Goal: Information Seeking & Learning: Learn about a topic

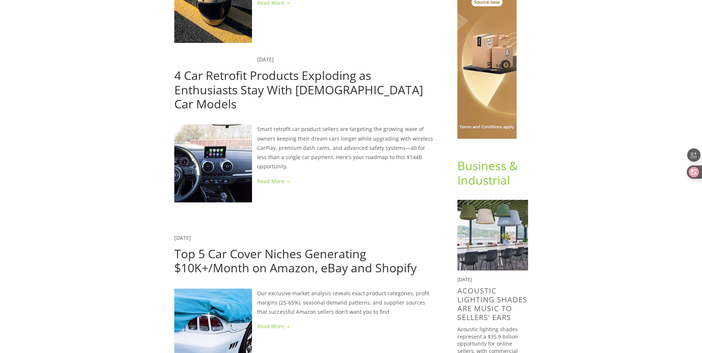
scroll to position [155, 0]
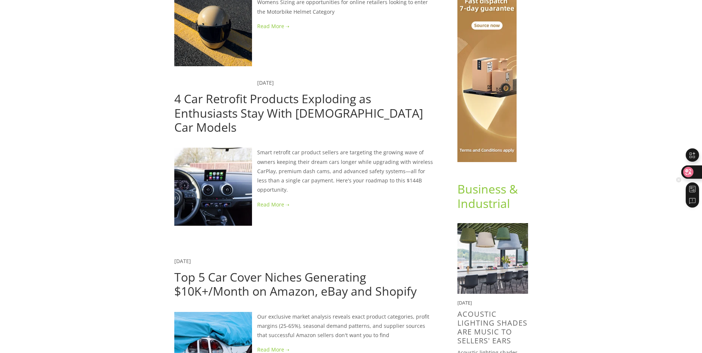
click at [686, 171] on icon at bounding box center [688, 172] width 6 height 6
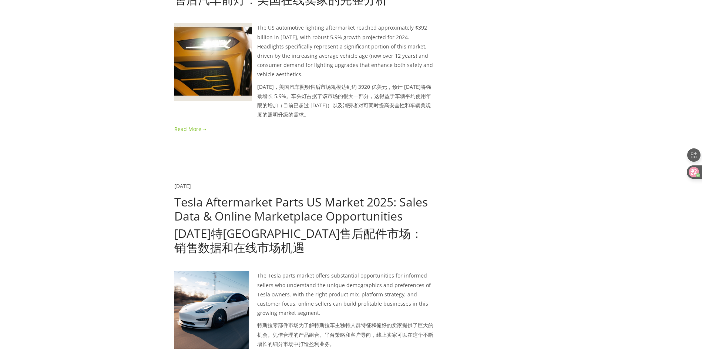
scroll to position [2145, 0]
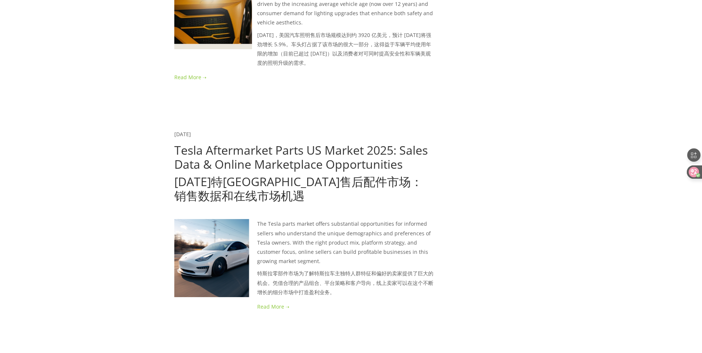
click at [339, 173] on font "2025年特斯拉美国售后配件市场：销售数据和在线市场机遇" at bounding box center [298, 188] width 248 height 30
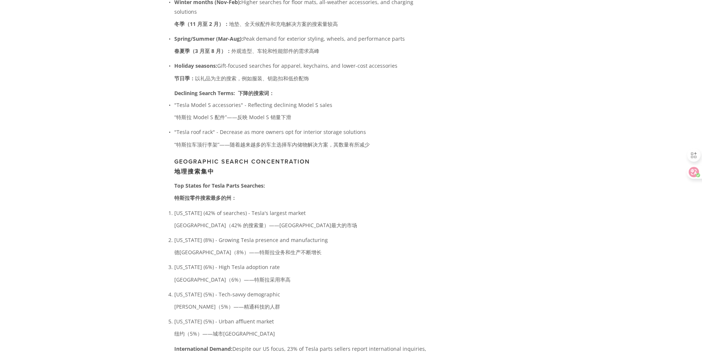
scroll to position [2959, 0]
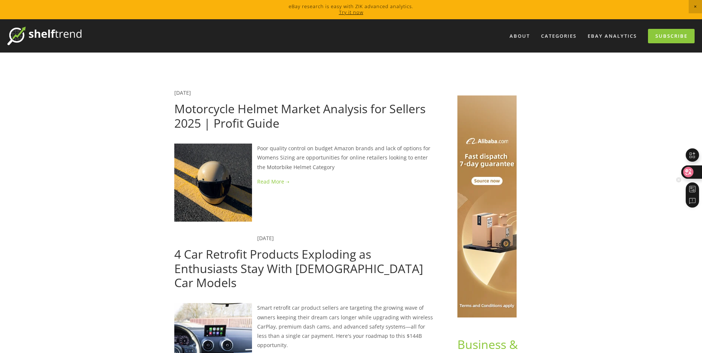
click at [693, 171] on icon at bounding box center [688, 172] width 10 height 10
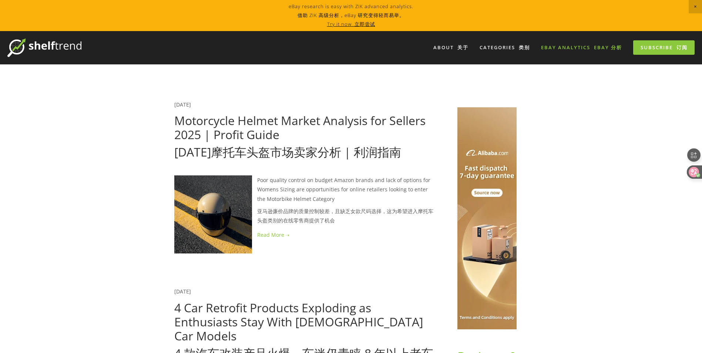
click at [601, 46] on font "eBay 分析" at bounding box center [608, 47] width 28 height 7
